Goal: Information Seeking & Learning: Learn about a topic

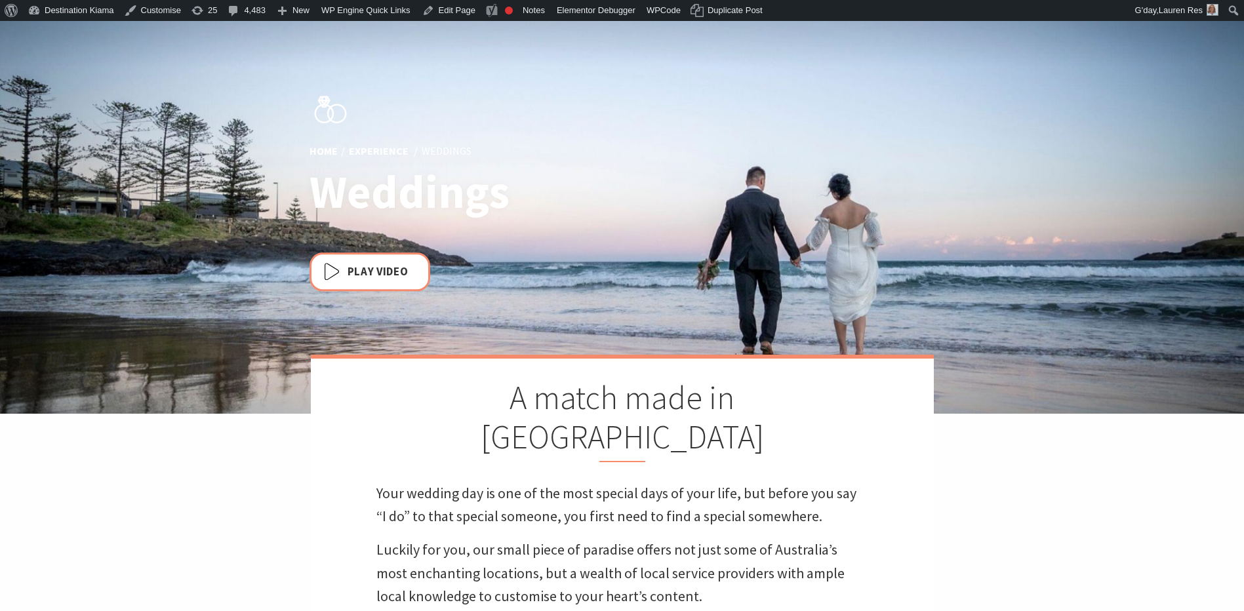
scroll to position [478, 1260]
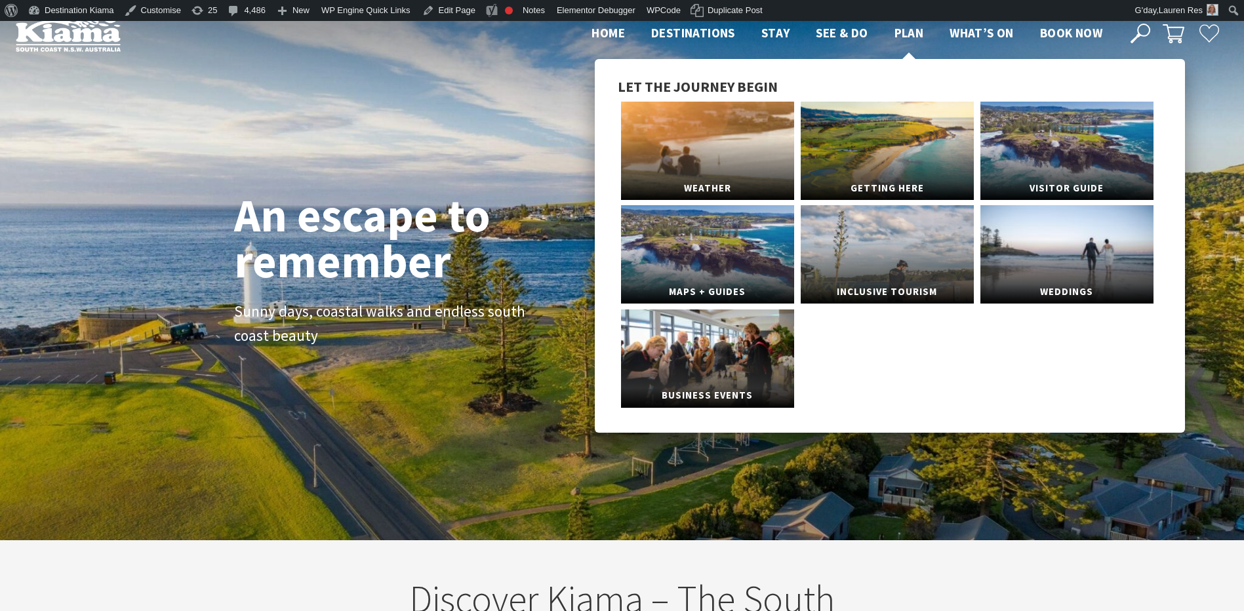
scroll to position [217, 1253]
click at [1068, 244] on link "Weddings" at bounding box center [1066, 254] width 173 height 98
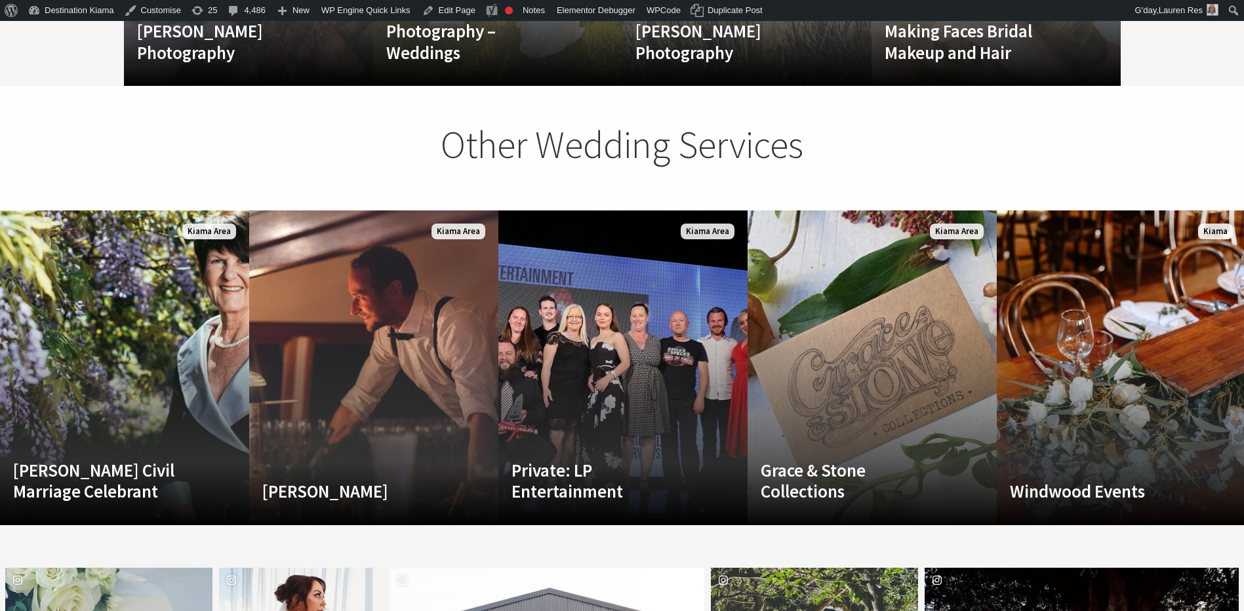
scroll to position [2557, 0]
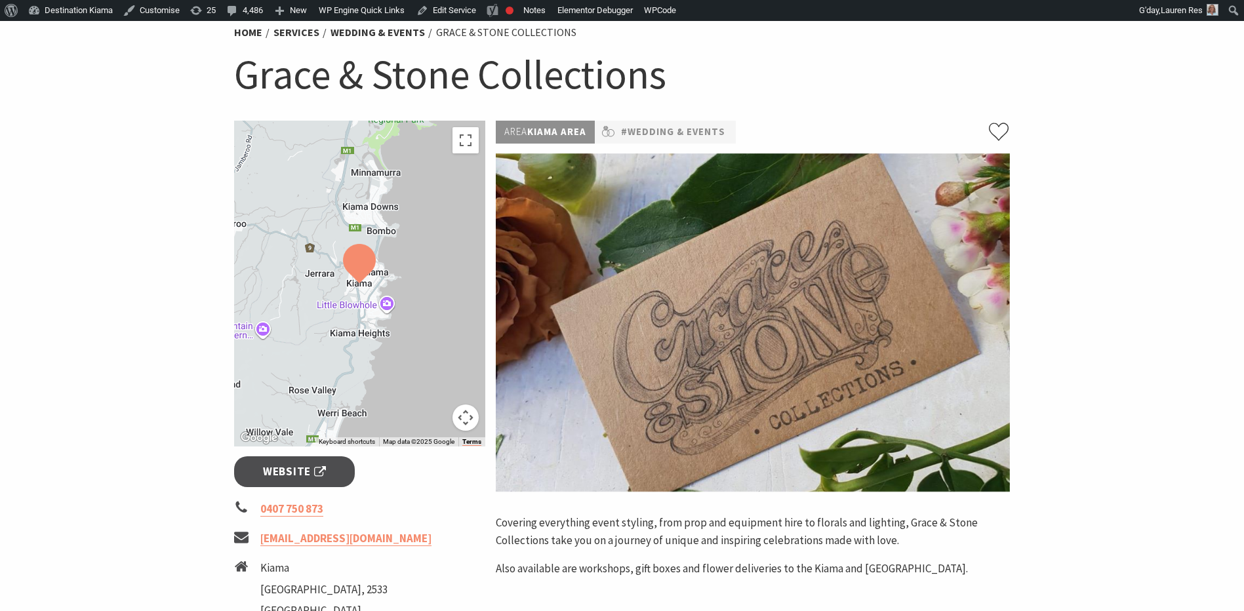
scroll to position [131, 0]
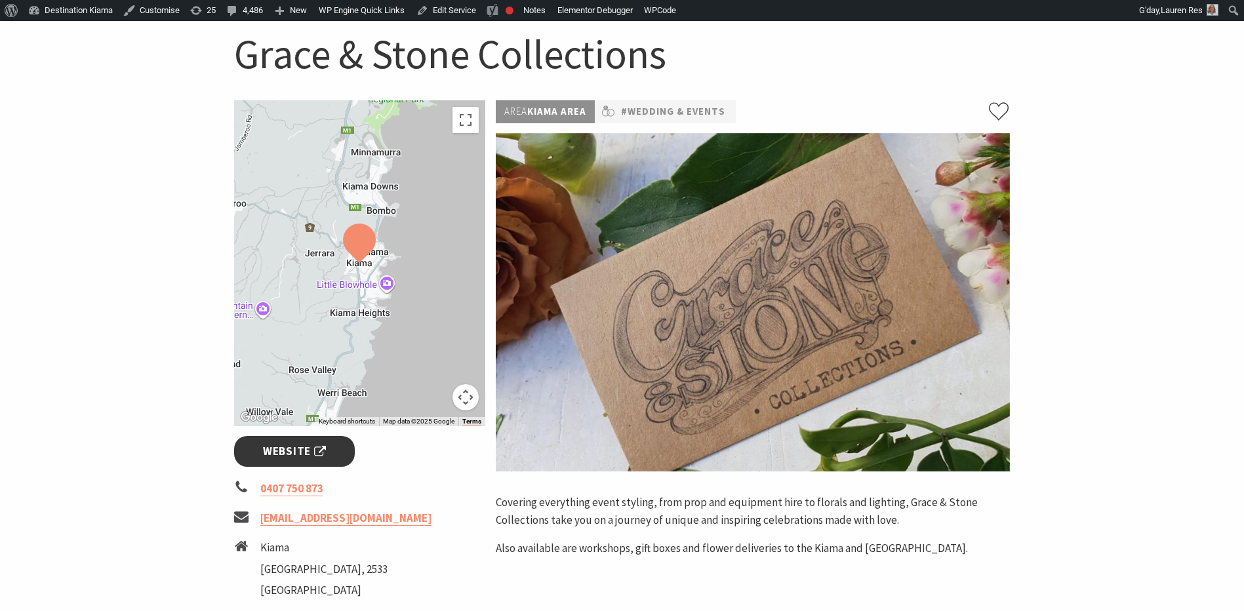
click at [304, 461] on link "Website" at bounding box center [294, 451] width 121 height 31
